Goal: Ask a question: Seek information or help from site administrators or community

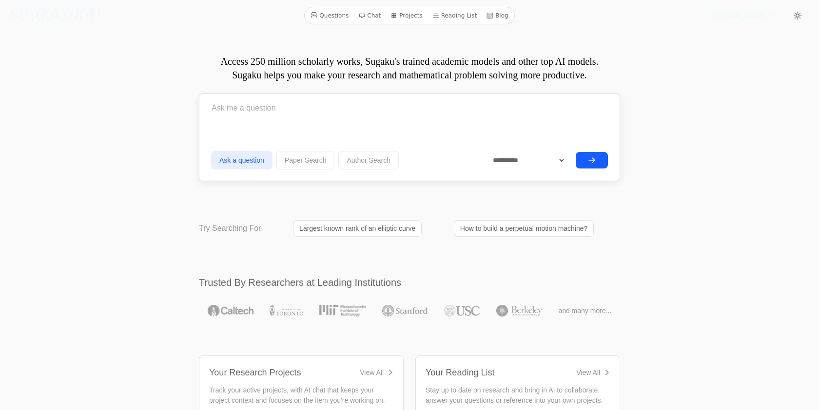
click at [239, 121] on div at bounding box center [409, 110] width 397 height 28
click at [389, 109] on input "text" at bounding box center [409, 108] width 397 height 24
paste input "Let $n \geq 1$ be an integer. Define \[ d_k = \frac{\prod_{i \neq k} |\lambda_k…"
type input "Let $n \geq 1$ be an integer. Define \[ d_k = \frac{\prod_{i \neq k} |\lambda_k…"
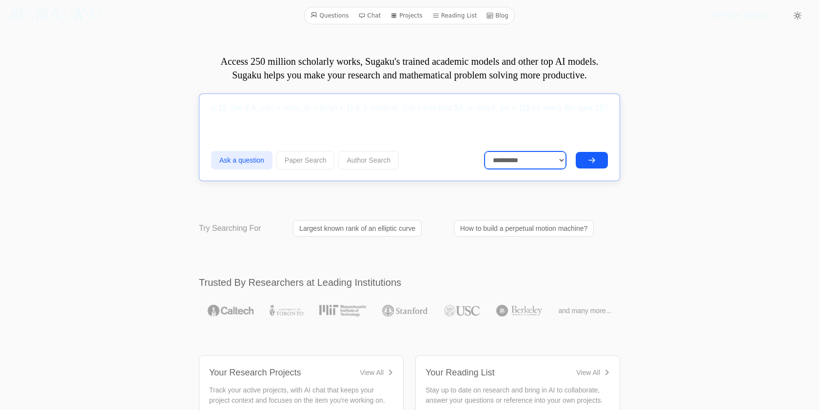
click at [524, 166] on select "**********" at bounding box center [525, 161] width 82 height 18
select select "**********"
click at [592, 160] on icon "submit" at bounding box center [592, 160] width 6 height 4
select select "**********"
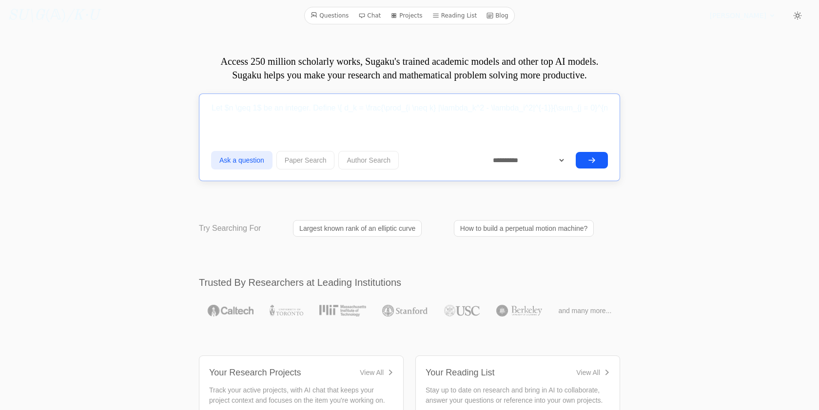
click at [308, 114] on input "Let $n \geq 1$ be an integer. Define \[ d_k = \frac{\prod_{i \neq k} |\lambda_k…" at bounding box center [409, 108] width 397 height 24
click at [308, 113] on input "Let $n \geq 1$ be an integer. Define \[ d_k = \frac{\prod_{i \neq k} |\lambda_k…" at bounding box center [409, 108] width 397 height 24
paste input "Let $n \geq 1$ be an integer. Define \[ d_k = \frac{\prod_{i \neq k} |\lambda_k…"
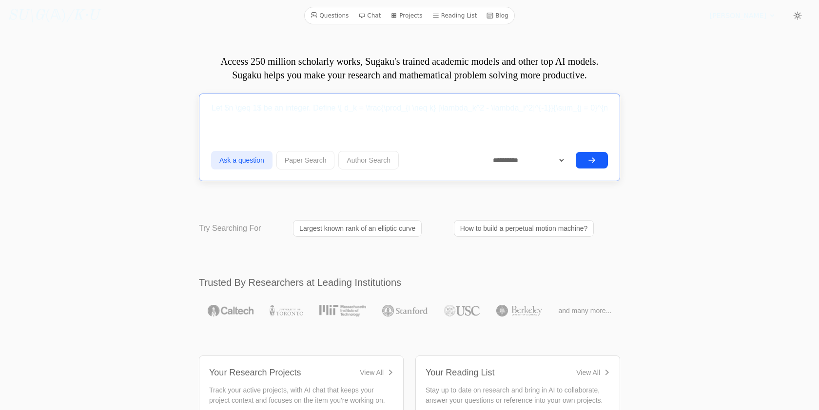
scroll to position [0, 1097]
type input "Let $n \geq 1$ be an integer. Define \[ d_k = \frac{\prod_{i \neq k} |\lambda_k…"
click at [591, 159] on icon "submit" at bounding box center [592, 160] width 8 height 8
click at [256, 116] on input "text" at bounding box center [409, 108] width 397 height 24
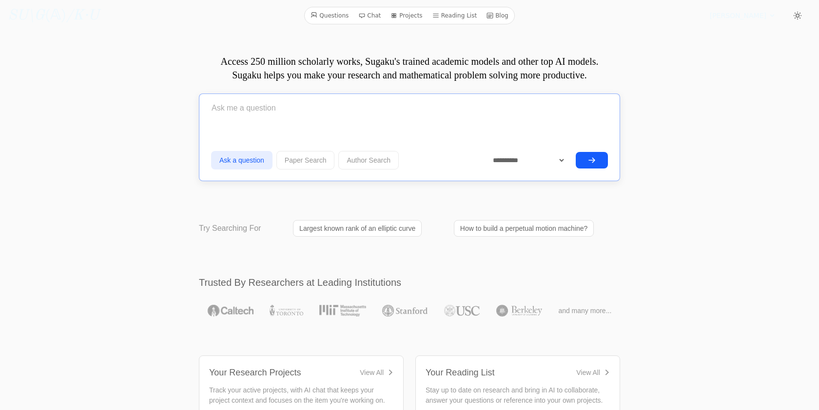
paste input "Let $n \geq 1$ be an integer. Define $d_k = \frac{\prod_{i \neq k} |\lambda_k^2…"
type input "Let $n \geq 1$ be an integer. Define $d_k = \frac{\prod_{i \neq k} |\lambda_k^2…"
click at [559, 162] on select "**********" at bounding box center [525, 161] width 82 height 18
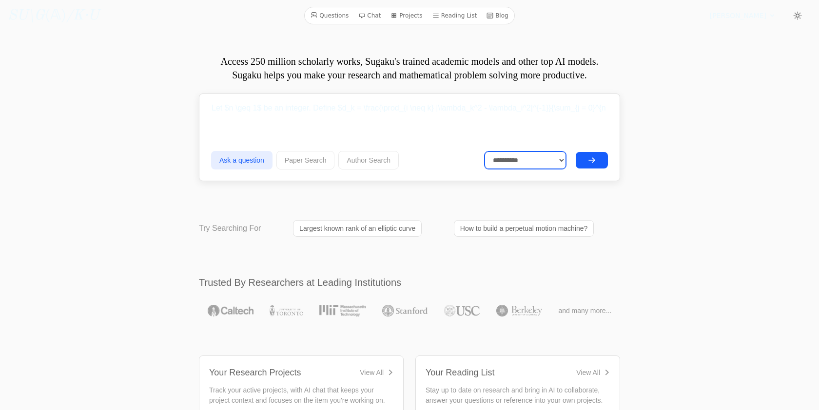
select select "**********"
click at [593, 158] on icon "submit" at bounding box center [592, 160] width 8 height 8
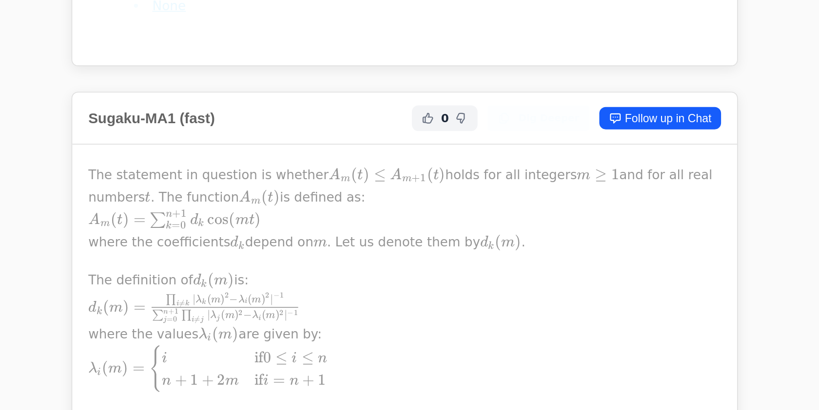
scroll to position [735, 0]
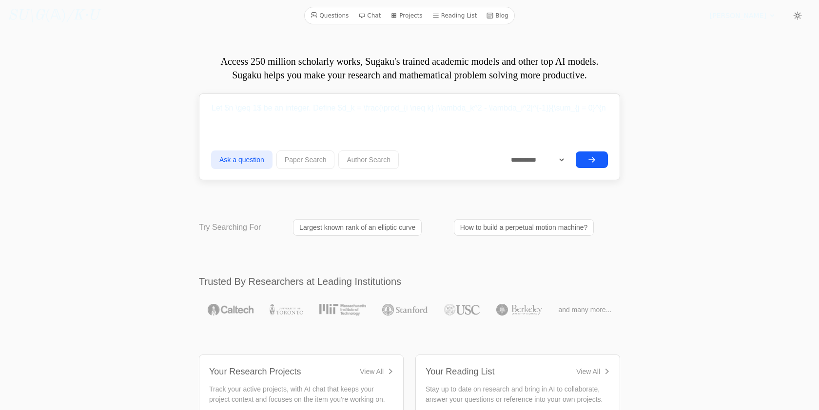
select select "**********"
click at [333, 115] on input "Let $n \geq 1$ be an integer. Define $d_k = \frac{\prod_{i \neq k} |\lambda_k^2…" at bounding box center [409, 108] width 397 height 24
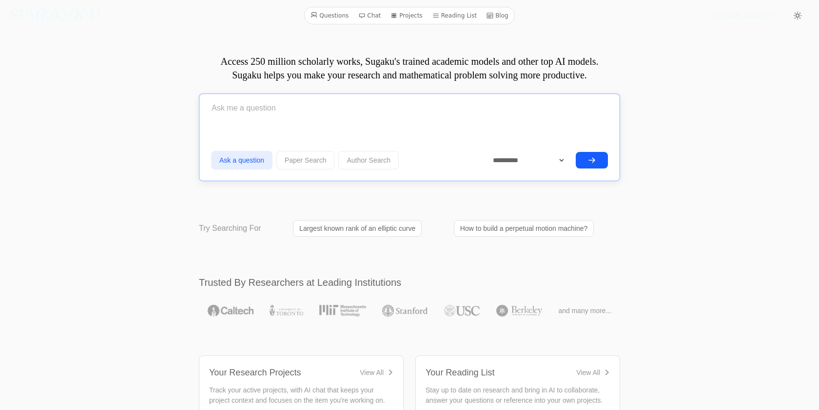
paste input "Let $n \geq 1$ be an integer. Define $d_k = \frac{\prod_{i \neq k} |\lambda_k^2…"
type input "Let $n \geq 1$ be an integer. Define $d_k = \frac{\prod_{i \neq k} |\lambda_k^2…"
click at [595, 161] on icon "submit" at bounding box center [592, 160] width 8 height 8
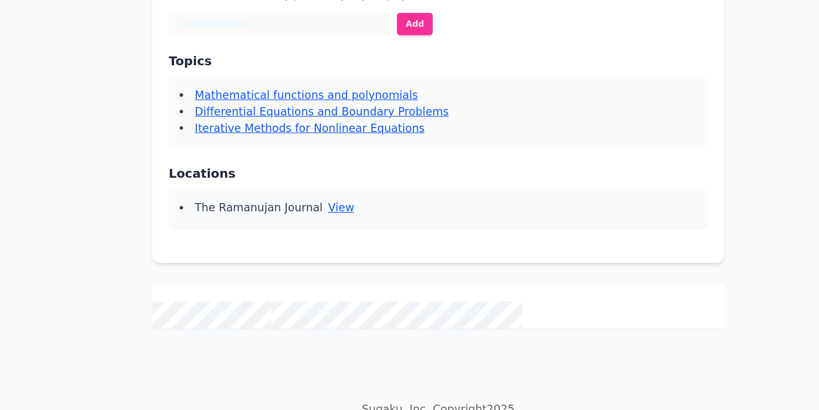
scroll to position [127, 0]
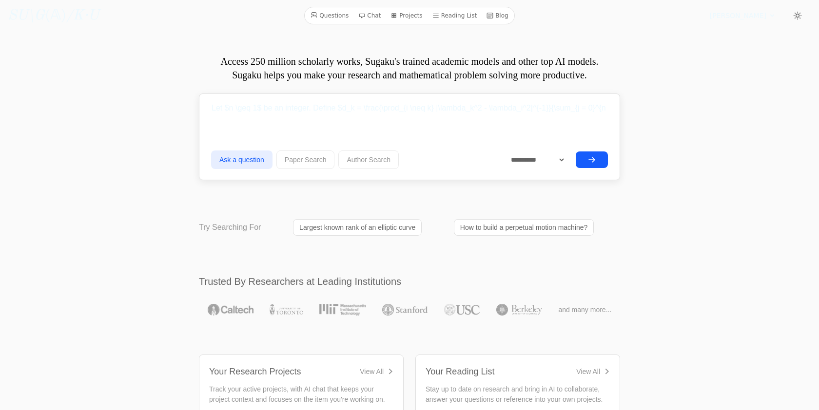
select select "**********"
drag, startPoint x: 256, startPoint y: 107, endPoint x: 235, endPoint y: 107, distance: 21.0
click at [235, 107] on input "Let $n \geq 1$ be an integer. Define $d_k = \frac{\prod_{i \neq k} |\lambda_k^2…" at bounding box center [409, 108] width 397 height 24
click at [305, 114] on input "Let $n = 1$ be an integer. Define $d_k = \frac{\prod_{i \neq k} |\lambda_k^2 - …" at bounding box center [409, 108] width 397 height 24
drag, startPoint x: 298, startPoint y: 108, endPoint x: 257, endPoint y: 108, distance: 40.5
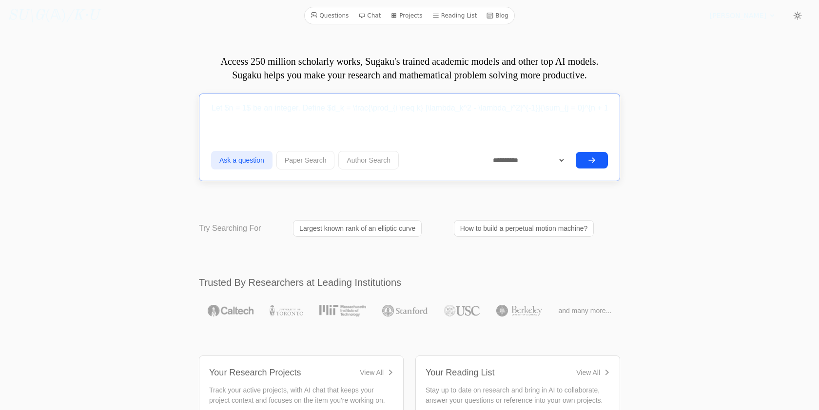
click at [256, 108] on input "Let $n = 1$ be an integer. Define $d_k = \frac{\prod_{i \neq k} |\lambda_k^2 - …" at bounding box center [409, 108] width 397 height 24
click at [247, 107] on input "Let $n = 1$. Define $d_k = \frac{\prod_{i \neq k} |\lambda_k^2 - \lambda_i^2|^{…" at bounding box center [409, 108] width 397 height 24
click at [484, 115] on input "Let $n = 2$. Define $d_k = \frac{\prod_{i \neq k} |\lambda_k^2 - \lambda_i^2|^{…" at bounding box center [409, 108] width 397 height 24
type input "Let $n = 2$. Define $d_k = \frac{\prod_{i \neq k} |\lambda_k^2 - \lambda_i^2|^{…"
click at [591, 159] on icon "submit" at bounding box center [592, 160] width 8 height 8
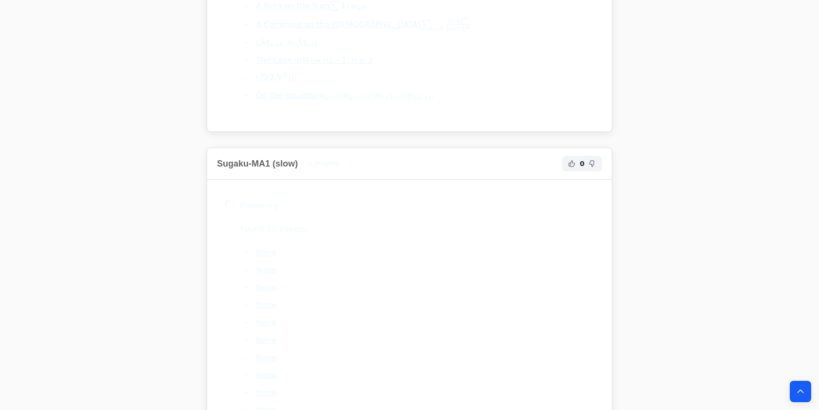
scroll to position [793, 0]
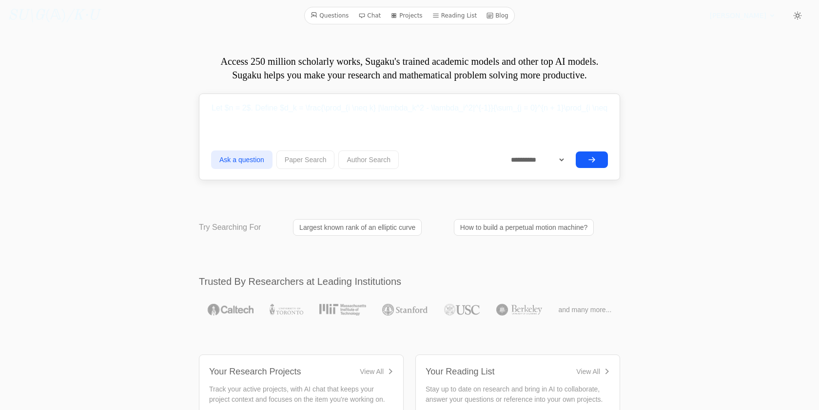
select select "**********"
click at [247, 107] on input "Let $n = 2$. Define $d_k = \frac{\prod_{i \neq k} |\lambda_k^2 - \lambda_i^2|^{…" at bounding box center [409, 108] width 397 height 24
type input "Let $n = 3$. Define $d_k = \frac{\prod_{i \neq k} |\lambda_k^2 - \lambda_i^2|^{…"
click at [586, 160] on button "submit" at bounding box center [592, 160] width 32 height 17
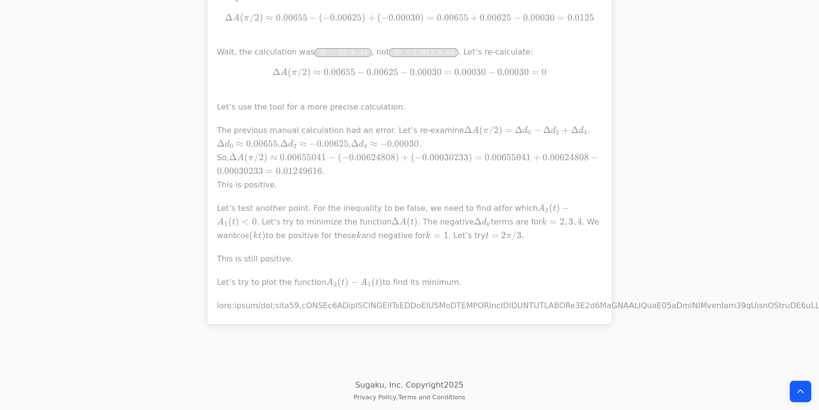
scroll to position [199, 0]
